Goal: Check status: Check status

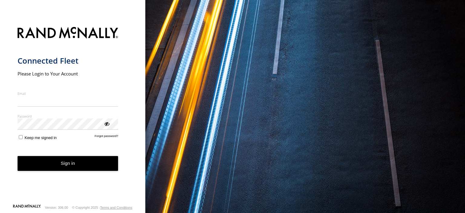
type input "**********"
click at [68, 172] on form "**********" at bounding box center [73, 113] width 110 height 180
click at [70, 160] on button "Sign in" at bounding box center [68, 163] width 101 height 15
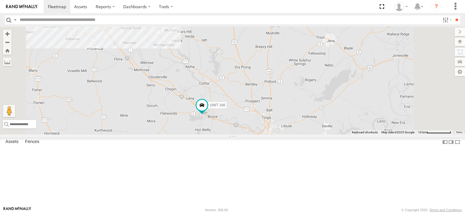
drag, startPoint x: 310, startPoint y: 180, endPoint x: 317, endPoint y: 135, distance: 46.0
click at [317, 134] on div "UNIT 166 Unit 170" at bounding box center [232, 81] width 465 height 108
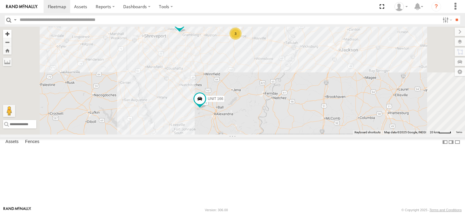
click at [12, 35] on button "Zoom in" at bounding box center [7, 34] width 8 height 8
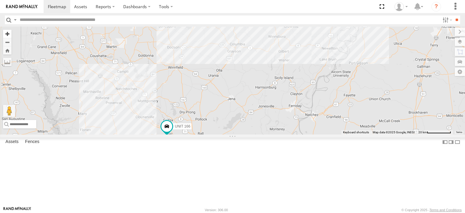
click at [12, 35] on button "Zoom in" at bounding box center [7, 34] width 8 height 8
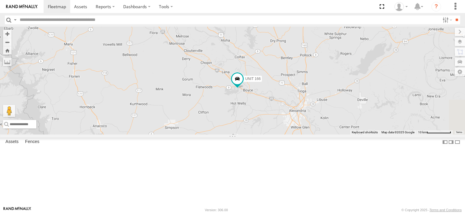
drag, startPoint x: 211, startPoint y: 155, endPoint x: 347, endPoint y: 47, distance: 173.0
click at [347, 47] on div "UNIT 166 Unit 170" at bounding box center [232, 81] width 465 height 108
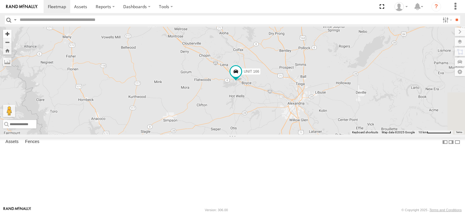
click at [12, 34] on button "Zoom in" at bounding box center [7, 34] width 8 height 8
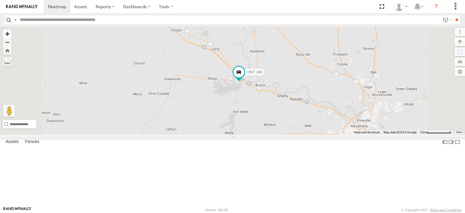
click at [12, 34] on button "Zoom in" at bounding box center [7, 34] width 8 height 8
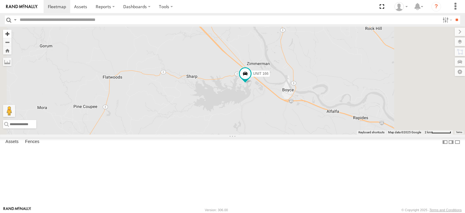
click at [12, 34] on button "Zoom in" at bounding box center [7, 34] width 8 height 8
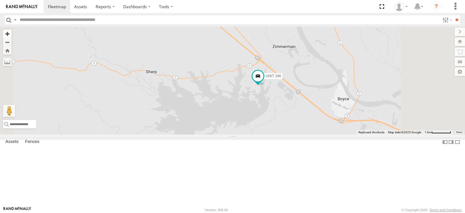
click at [12, 34] on button "Zoom in" at bounding box center [7, 34] width 8 height 8
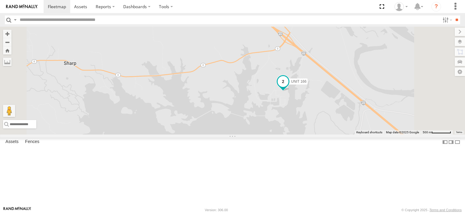
click at [288, 87] on span at bounding box center [283, 81] width 11 height 11
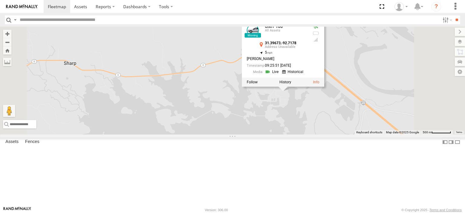
click at [324, 87] on div at bounding box center [283, 81] width 82 height 9
click at [291, 84] on label at bounding box center [285, 82] width 12 height 4
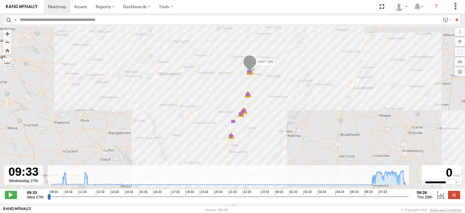
click at [249, 74] on div "17" at bounding box center [249, 71] width 6 height 6
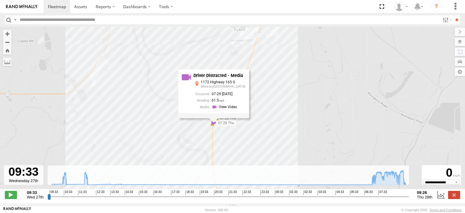
click at [266, 94] on div "UNIT 166 07:42 Thu 07:42 Thu 07:42 Thu 08:06 Thu 08:06 Thu 08:06 Thu 08:11 Thu …" at bounding box center [232, 111] width 465 height 169
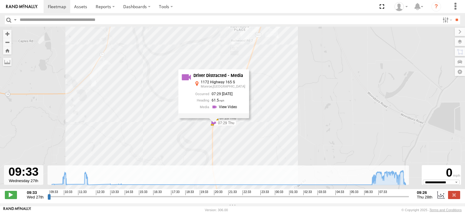
click at [258, 138] on div "UNIT 166 07:42 Thu 07:42 Thu 07:42 Thu 08:06 Thu 08:06 Thu 08:06 Thu 08:11 Thu …" at bounding box center [232, 111] width 465 height 169
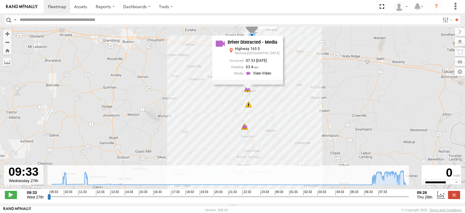
drag, startPoint x: 316, startPoint y: 156, endPoint x: 283, endPoint y: 91, distance: 72.8
click at [283, 91] on div "UNIT 166 07:42 Thu 07:42 Thu 07:42 Thu 08:06 Thu 08:06 Thu 08:06 Thu 08:11 Thu …" at bounding box center [232, 111] width 465 height 169
click at [249, 107] on span at bounding box center [248, 104] width 6 height 6
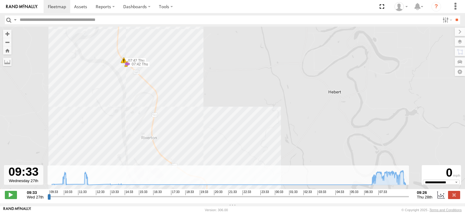
click at [123, 63] on span at bounding box center [124, 60] width 6 height 6
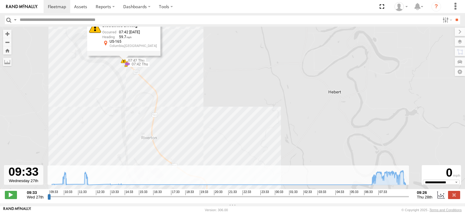
click at [127, 67] on span at bounding box center [127, 64] width 6 height 6
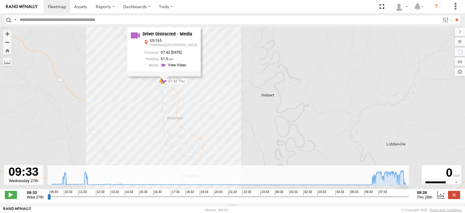
drag, startPoint x: 230, startPoint y: 142, endPoint x: 229, endPoint y: 81, distance: 61.5
click at [229, 82] on div "UNIT 166 07:42 Thu 07:42 Thu 07:42 Thu 08:06 Thu 08:06 Thu 08:06 Thu 08:11 Thu …" at bounding box center [232, 111] width 465 height 169
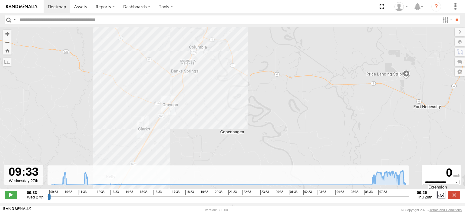
drag, startPoint x: 212, startPoint y: 110, endPoint x: 229, endPoint y: 78, distance: 36.0
click at [226, 84] on div "UNIT 166 07:42 Thu 07:42 Thu 07:42 Thu 08:06 Thu 08:06 Thu 08:06 Thu 08:11 Thu …" at bounding box center [232, 111] width 465 height 169
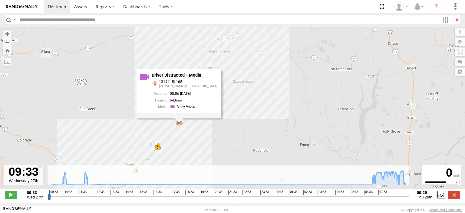
click at [218, 127] on div "UNIT 166 07:42 Thu 07:42 Thu 07:42 Thu 08:06 Thu 08:06 Thu 08:06 Thu 08:11 Thu …" at bounding box center [232, 111] width 465 height 169
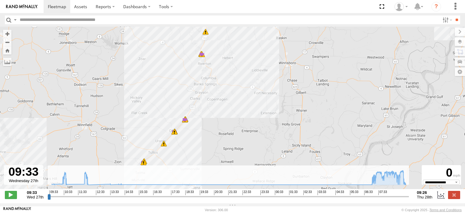
click at [174, 133] on span at bounding box center [174, 132] width 6 height 6
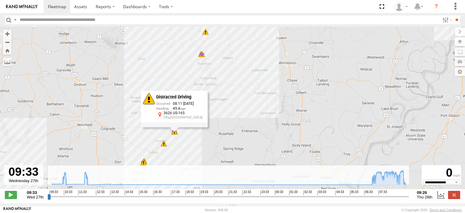
click at [165, 146] on span at bounding box center [164, 143] width 6 height 6
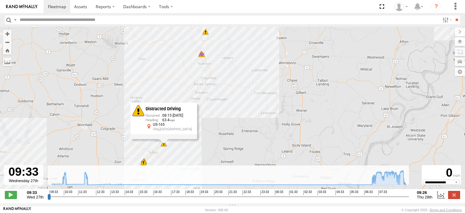
click at [144, 164] on span at bounding box center [143, 162] width 6 height 6
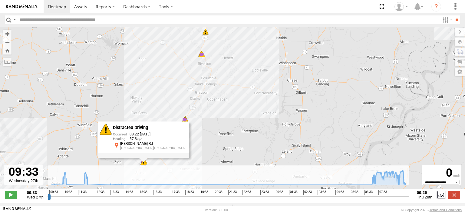
click at [235, 135] on div "UNIT 166 07:42 Thu 07:42 Thu 07:42 Thu 08:06 Thu 08:06 Thu 08:06 Thu 08:11 Thu …" at bounding box center [232, 111] width 465 height 169
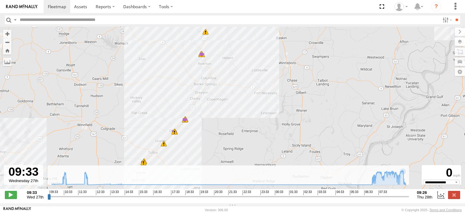
click at [425, 199] on span "Thu 28th" at bounding box center [424, 197] width 15 height 5
click at [440, 199] on label at bounding box center [440, 195] width 9 height 8
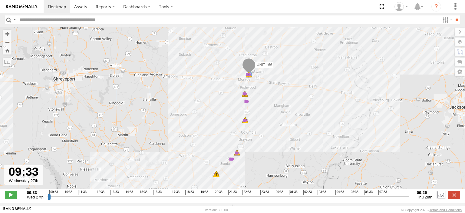
click at [9, 199] on span at bounding box center [11, 195] width 12 height 8
type input "**********"
